Goal: Use online tool/utility: Utilize a website feature to perform a specific function

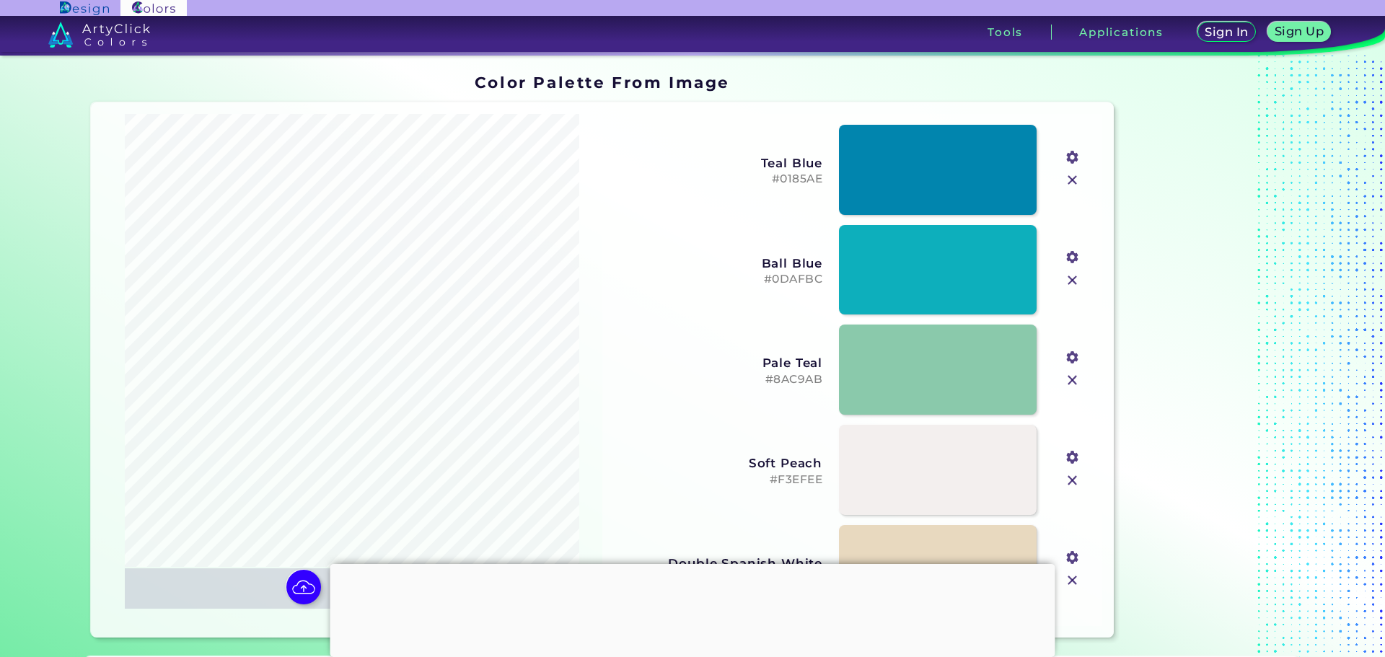
type input "#4c4342"
type input "#fdfdfb"
type input "#6f6964"
type input "#a39b94"
type input "#efece6"
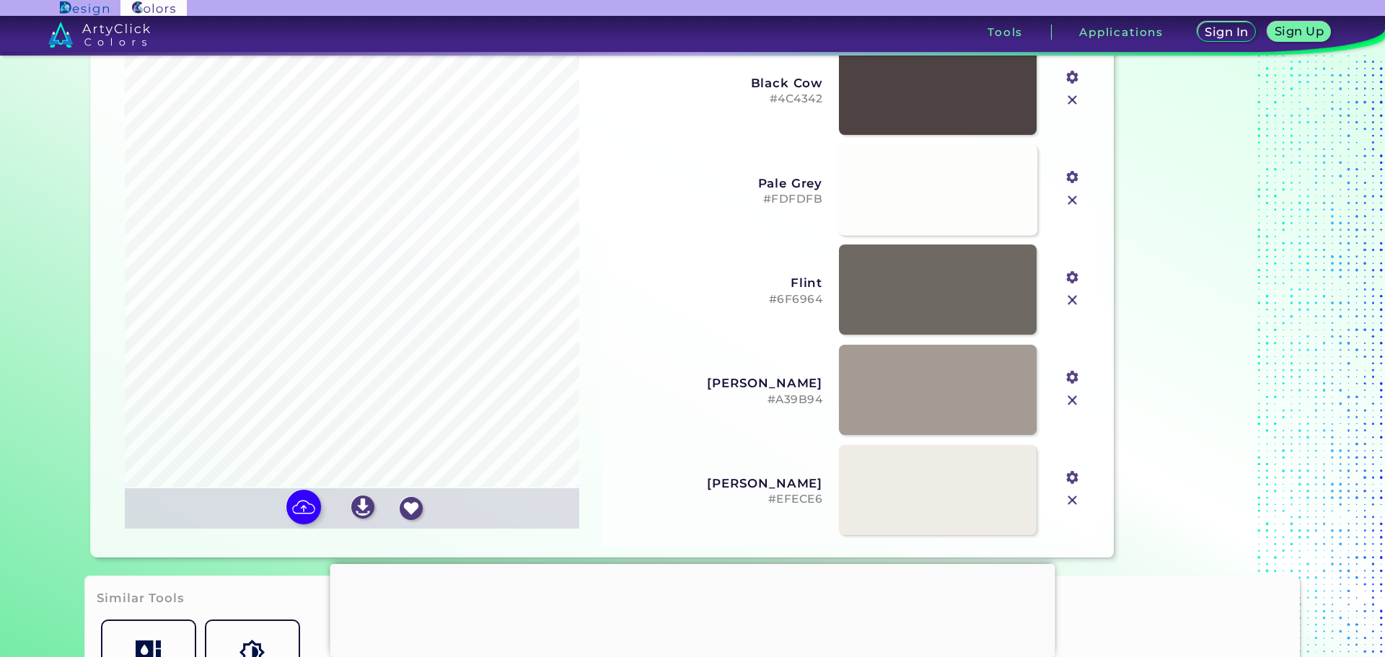
scroll to position [144, 0]
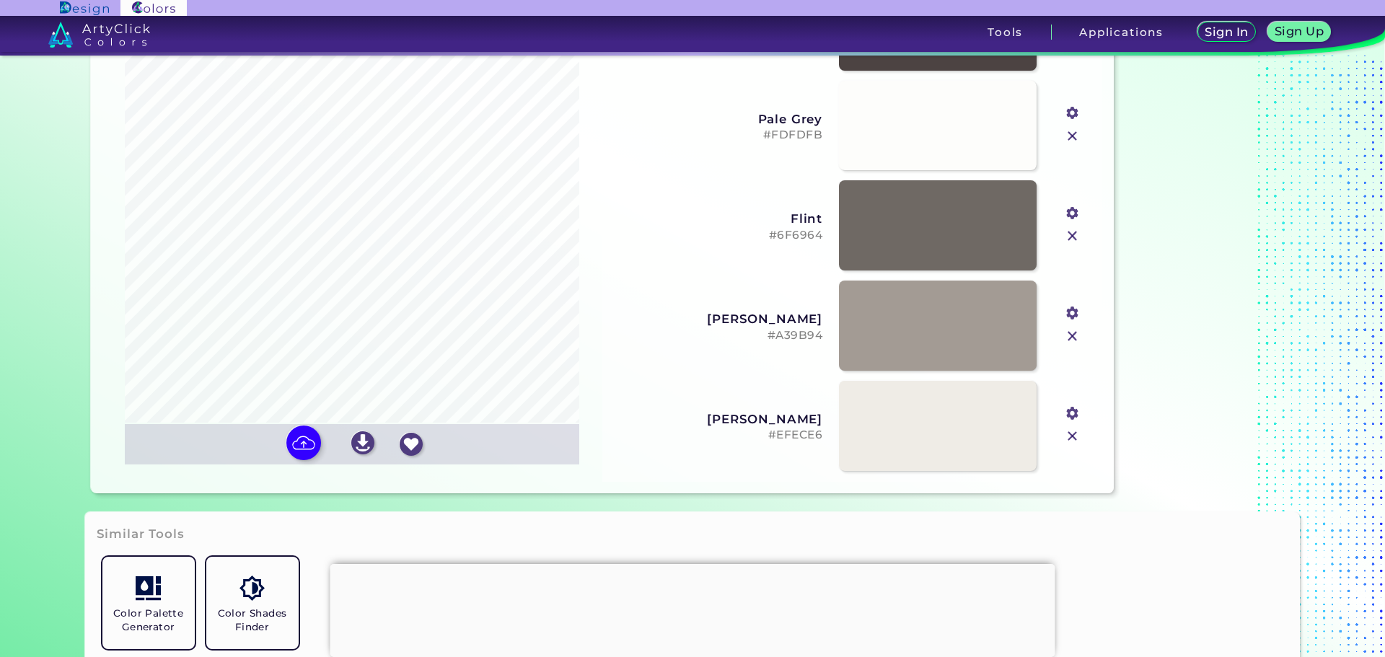
scroll to position [72, 0]
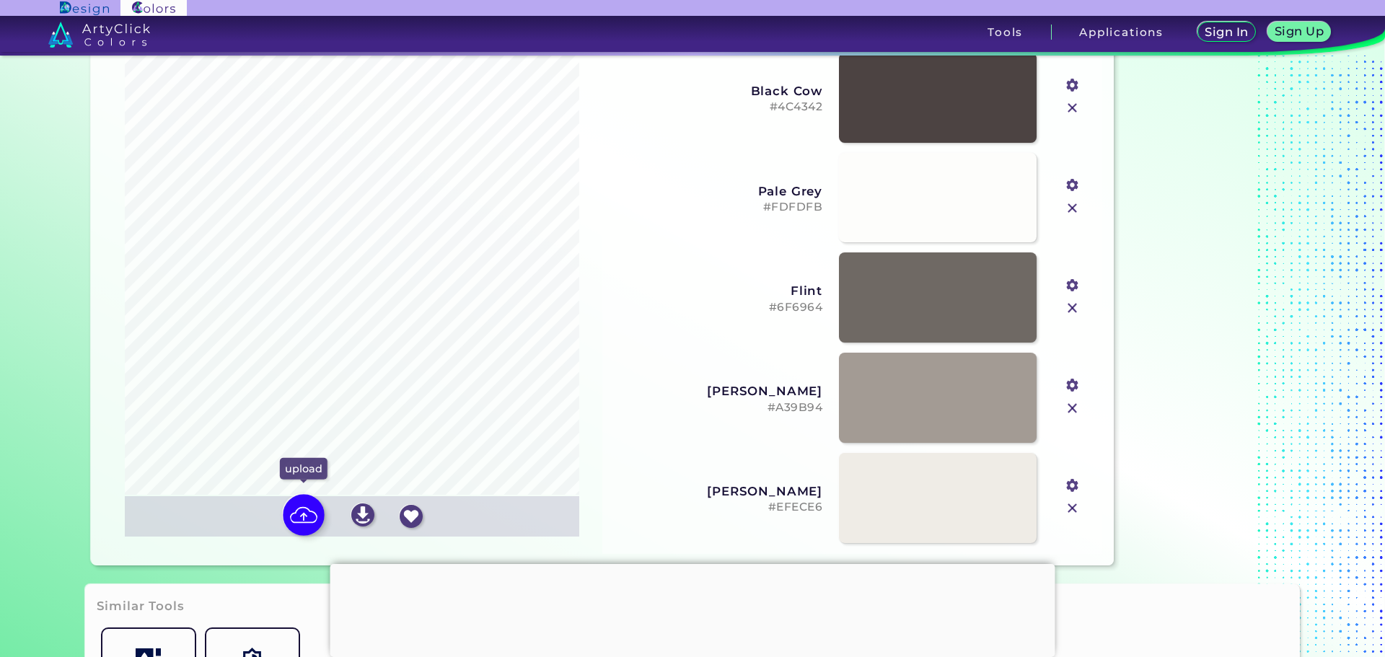
click at [299, 508] on img at bounding box center [304, 515] width 42 height 42
click at [0, 0] on input "file" at bounding box center [0, 0] width 0 height 0
type input "#ffffff"
type input "#756e68"
type input "#949ba3"
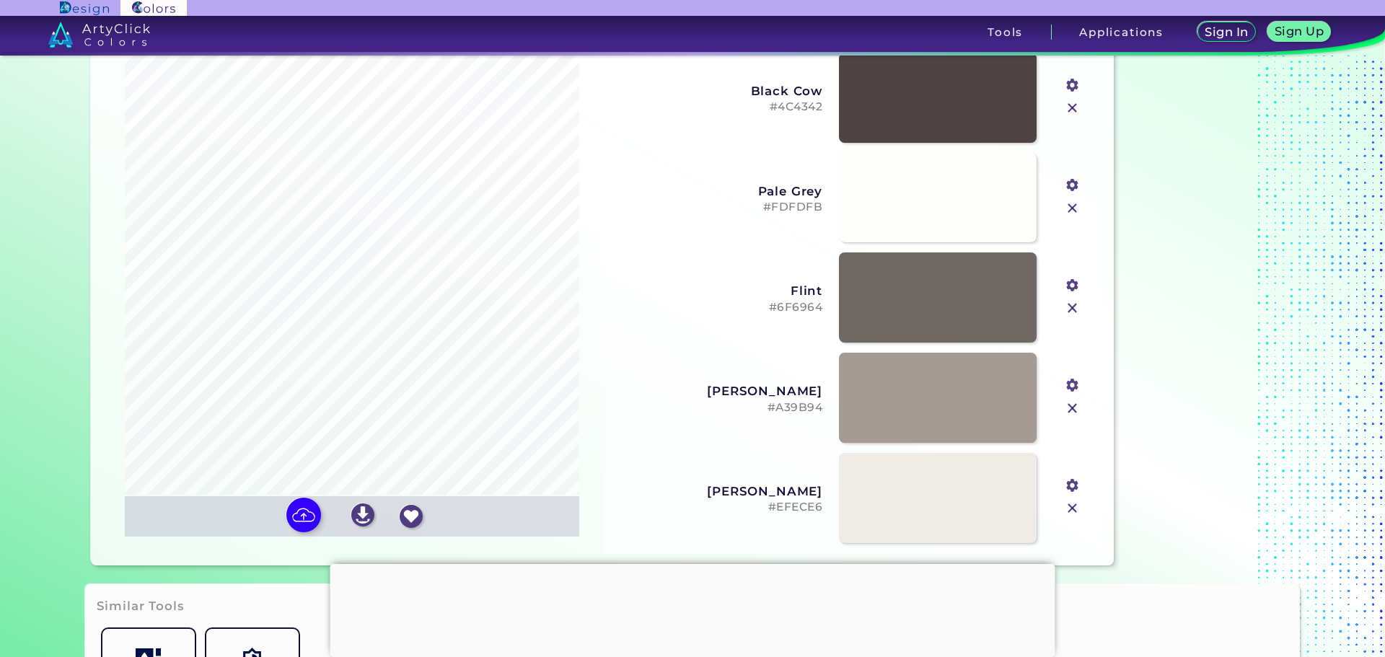
type input "#bebab6"
type input "#504740"
type input "#d7d4d0"
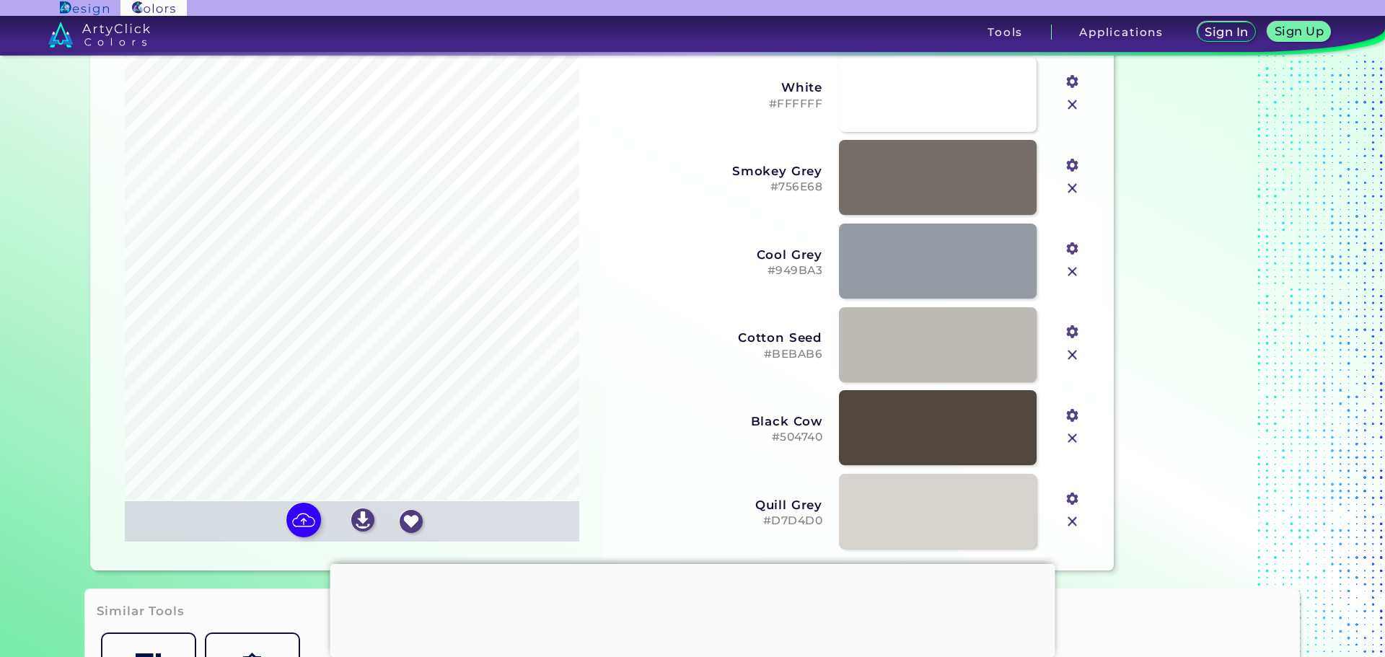
scroll to position [144, 0]
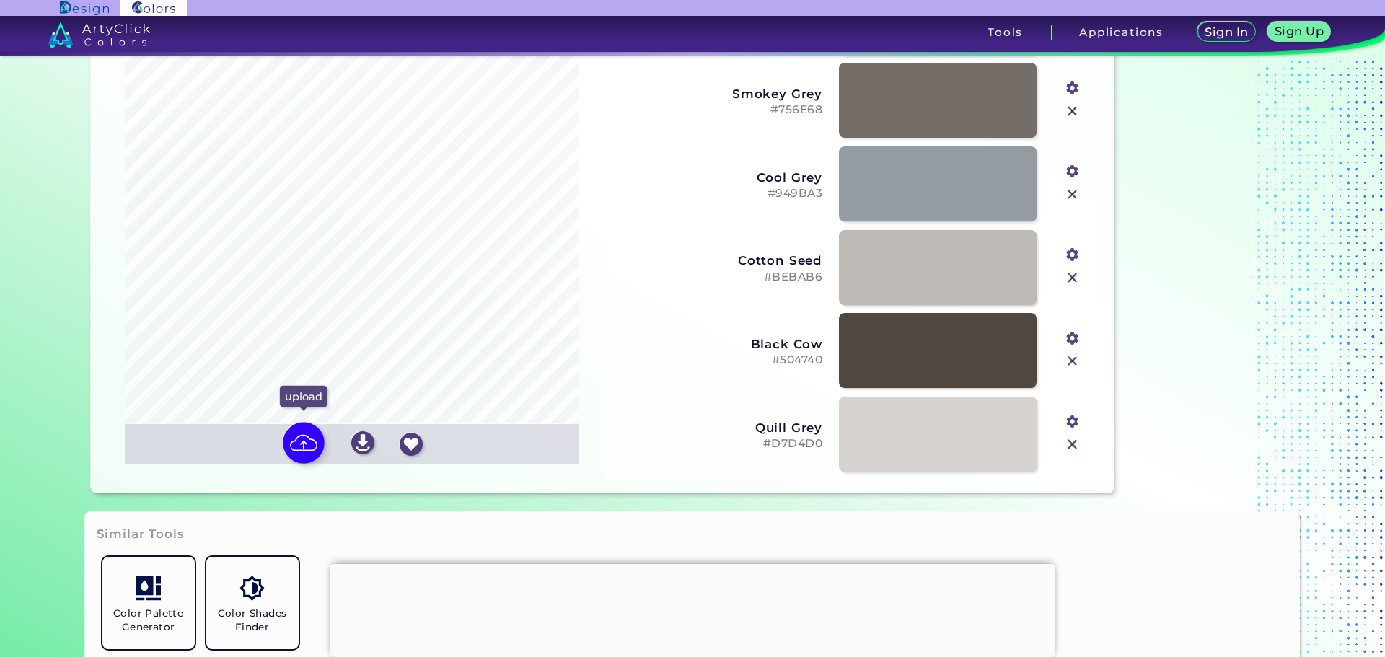
click at [294, 429] on img at bounding box center [304, 443] width 42 height 42
click at [0, 0] on input "file" at bounding box center [0, 0] width 0 height 0
type input "#ffffff"
type input "#28313c"
type input "#646e69"
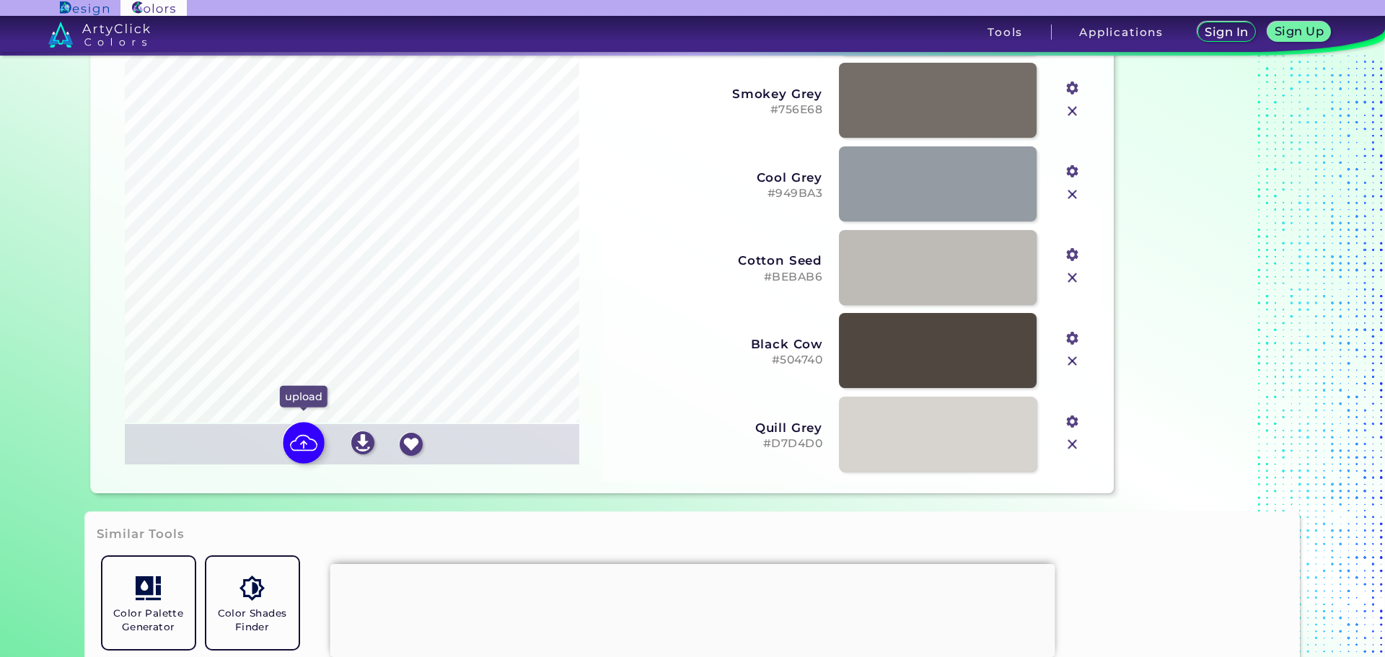
type input "#f0ebe2"
type input "#92989d"
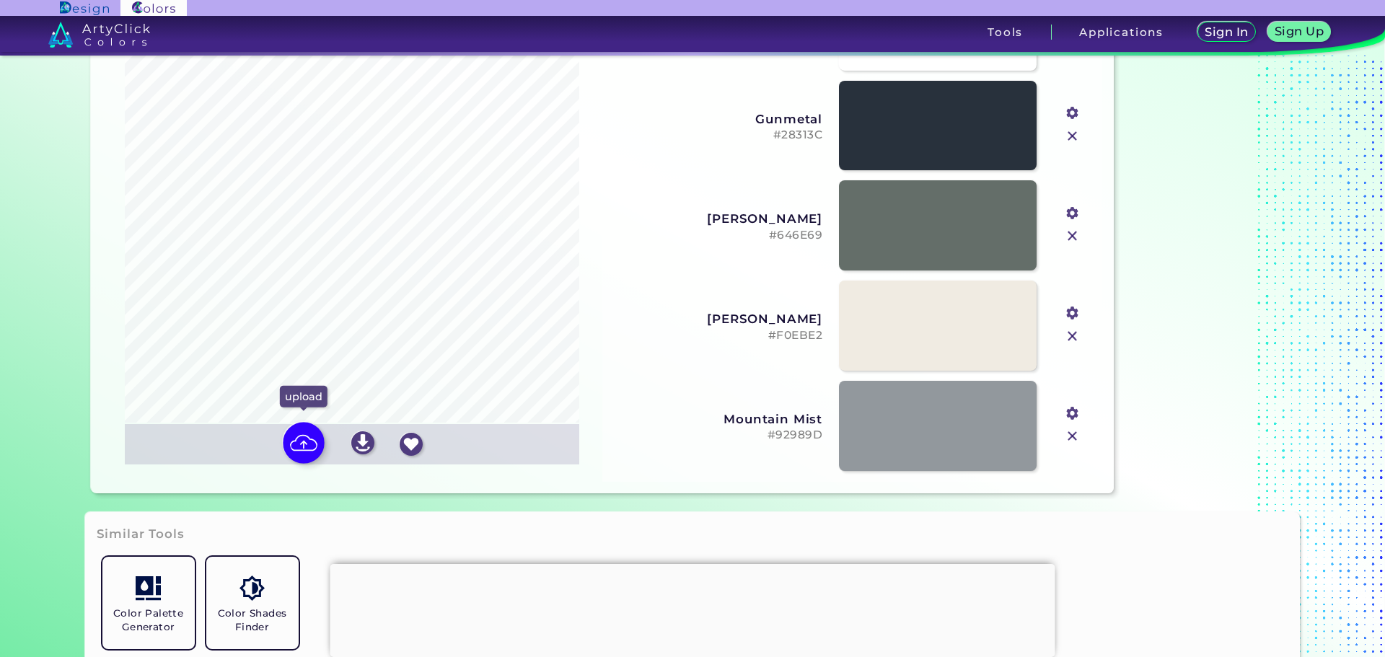
click at [300, 452] on img at bounding box center [304, 443] width 42 height 42
click at [0, 0] on input "file" at bounding box center [0, 0] width 0 height 0
type input "#ffffff"
type input "#2b2f36"
type input "#676a6f"
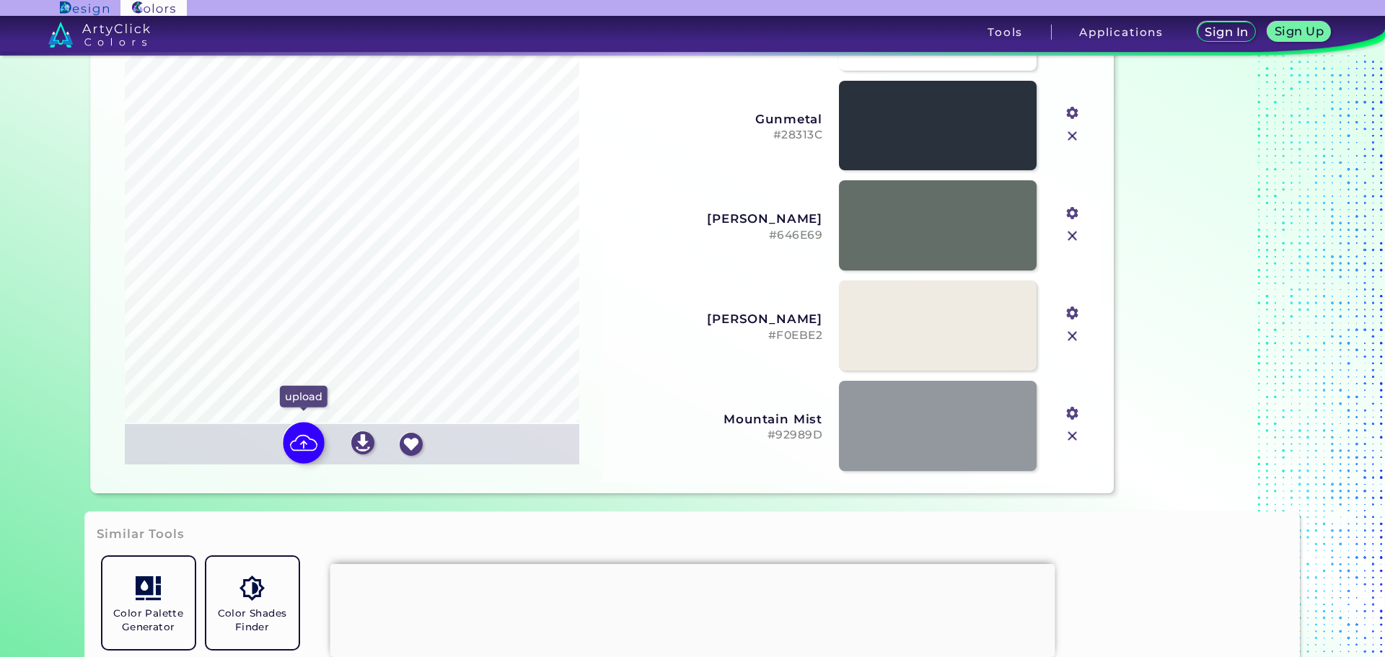
type input "#f2f0ed"
type input "#95979a"
type input "#d8d8d5"
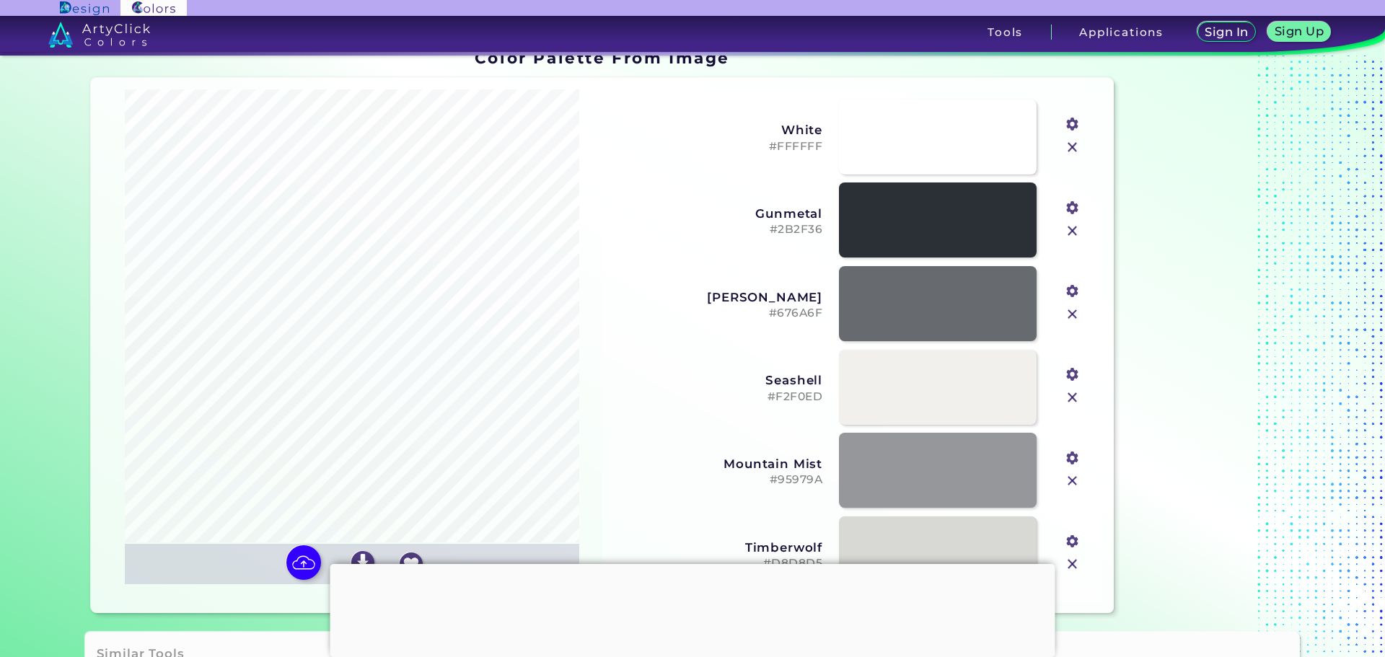
scroll to position [0, 0]
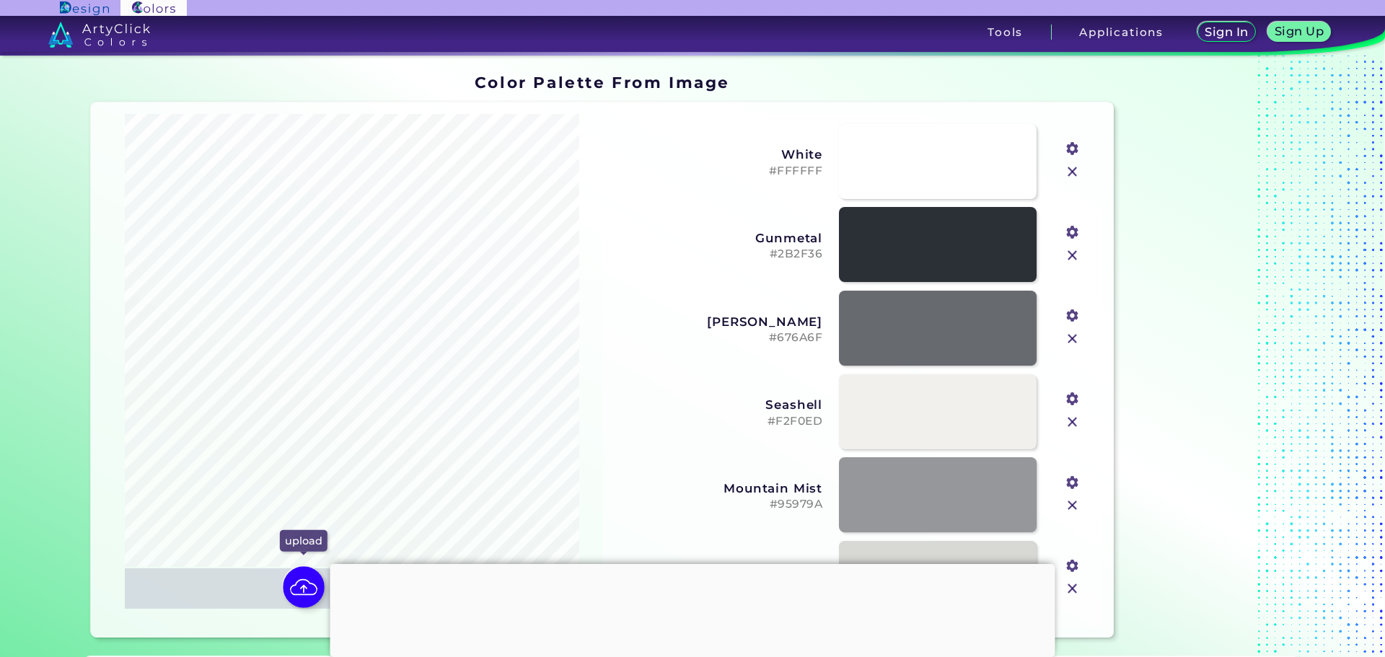
click at [295, 595] on img at bounding box center [304, 587] width 42 height 42
click at [0, 0] on input "file" at bounding box center [0, 0] width 0 height 0
type input "#866870"
type input "#ffffff"
type input "#849d9f"
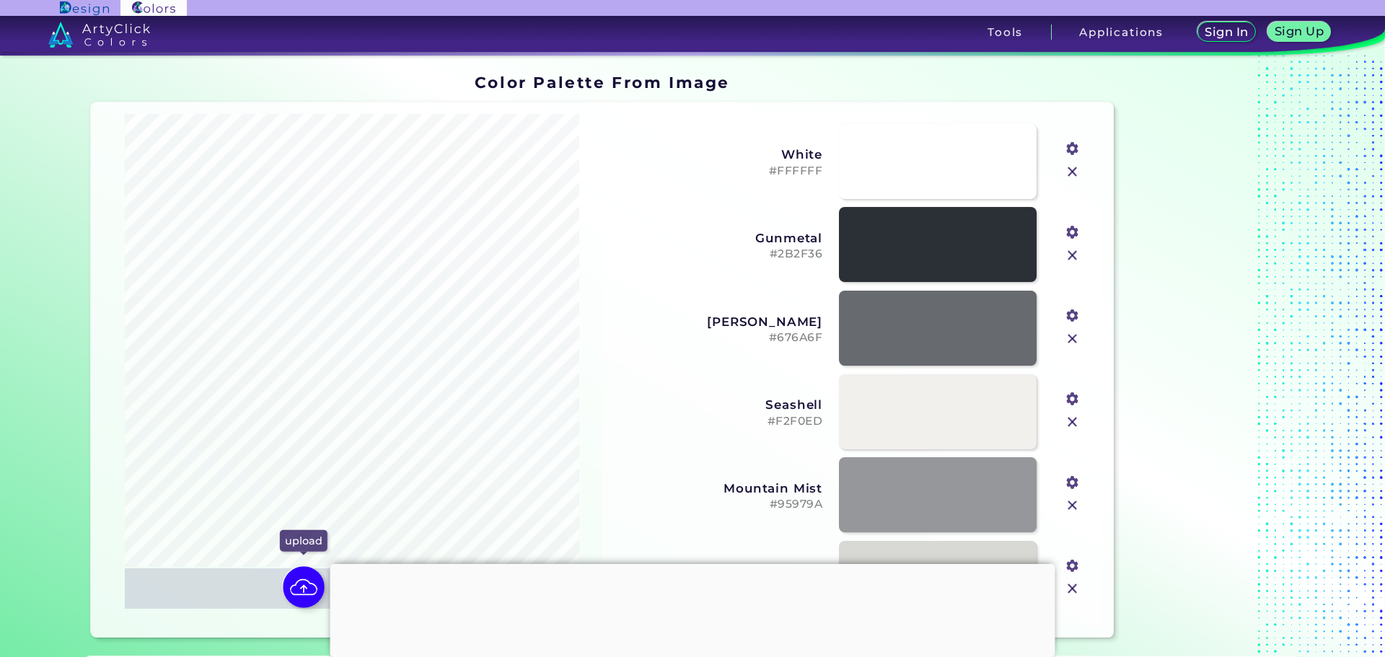
type input "#b1bec3"
type input "#344550"
type input "#efefed"
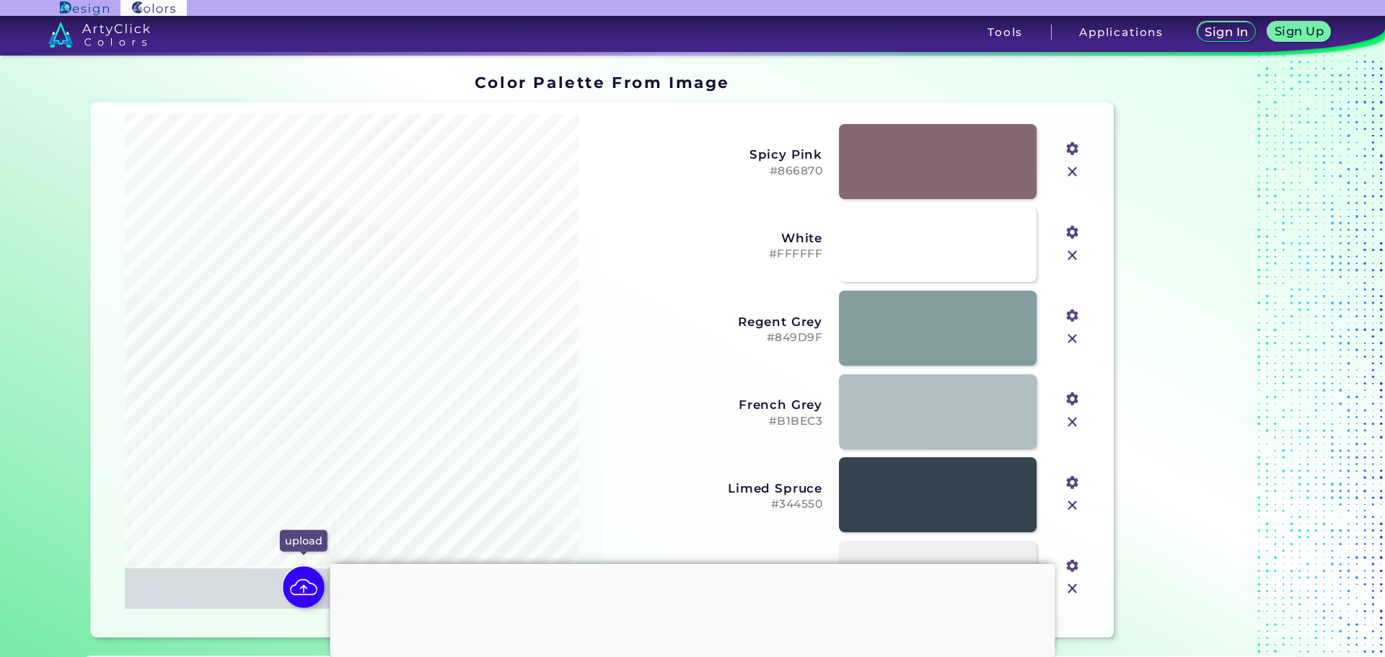
click at [292, 593] on img at bounding box center [304, 587] width 42 height 42
click at [0, 0] on input "file" at bounding box center [0, 0] width 0 height 0
type input "#ffffff"
type input "#382829"
type input "#786d5f"
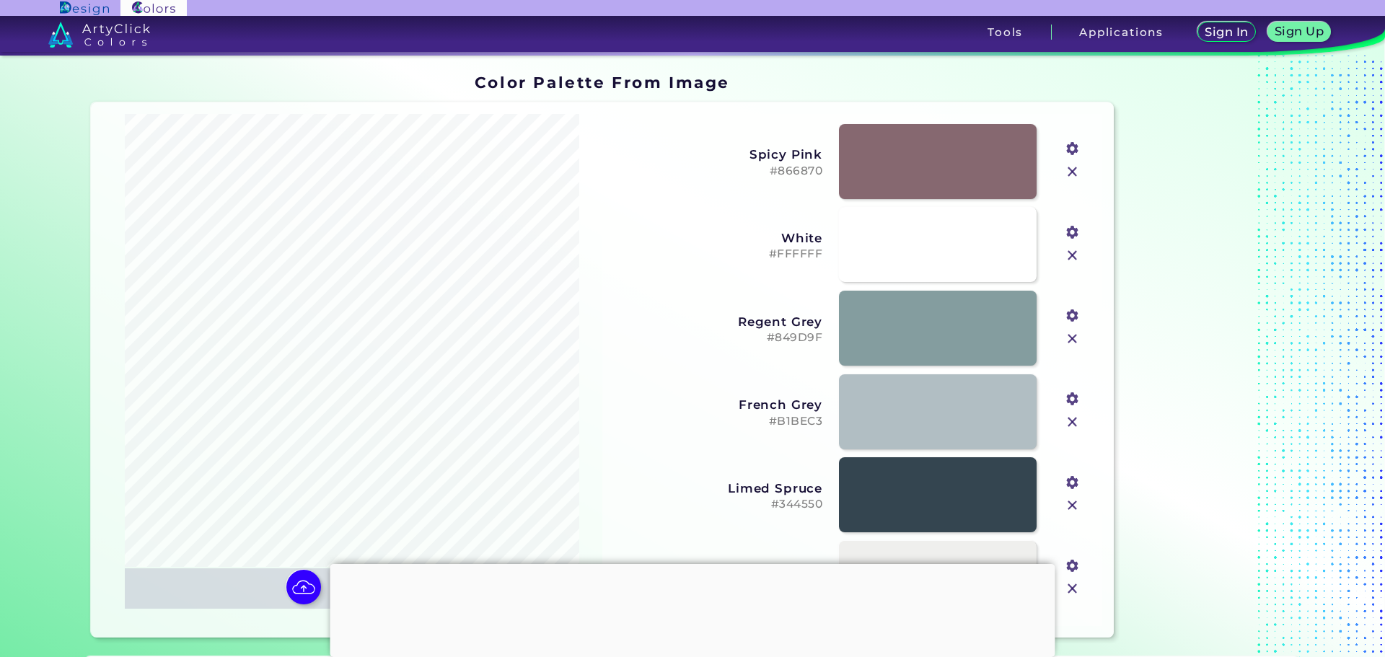
type input "#f3ebde"
type input "#a1978b"
type input "#c1b8af"
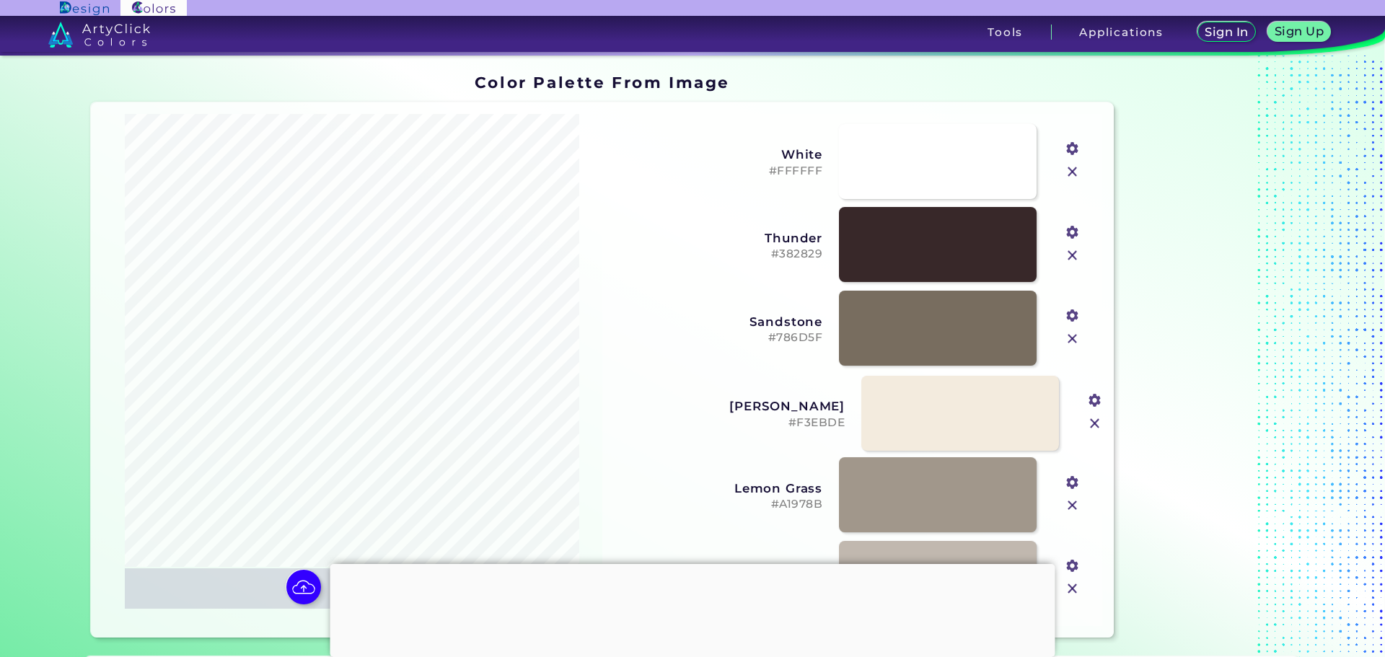
drag, startPoint x: 744, startPoint y: 401, endPoint x: 766, endPoint y: 403, distance: 22.4
click at [766, 403] on h3 "[PERSON_NAME]" at bounding box center [740, 406] width 209 height 14
click at [799, 418] on h5 "#F3EBDE" at bounding box center [718, 422] width 209 height 14
